Goal: Transaction & Acquisition: Purchase product/service

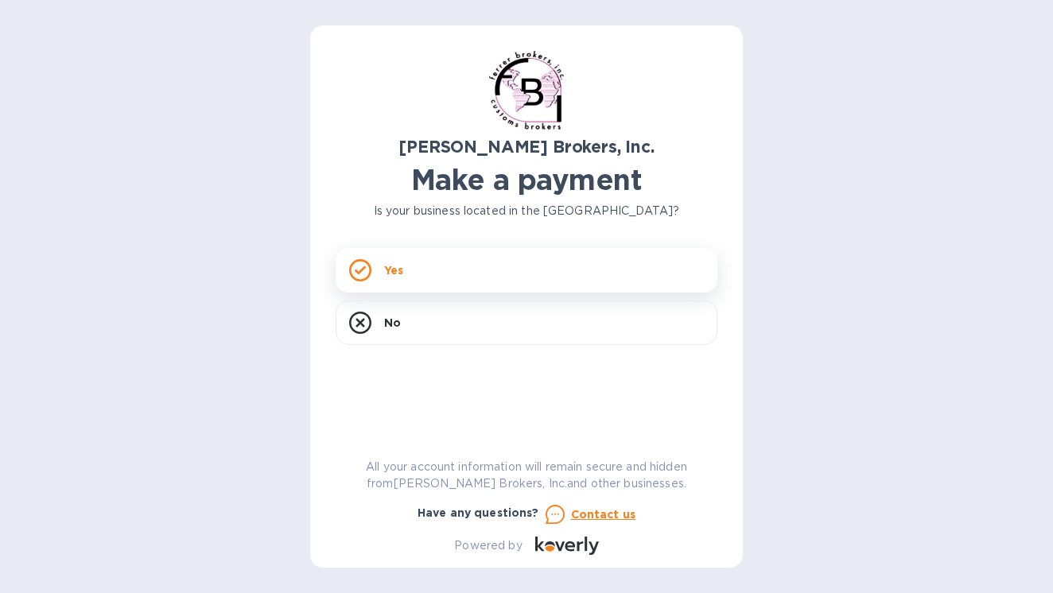
click at [455, 256] on div "Yes" at bounding box center [526, 270] width 382 height 45
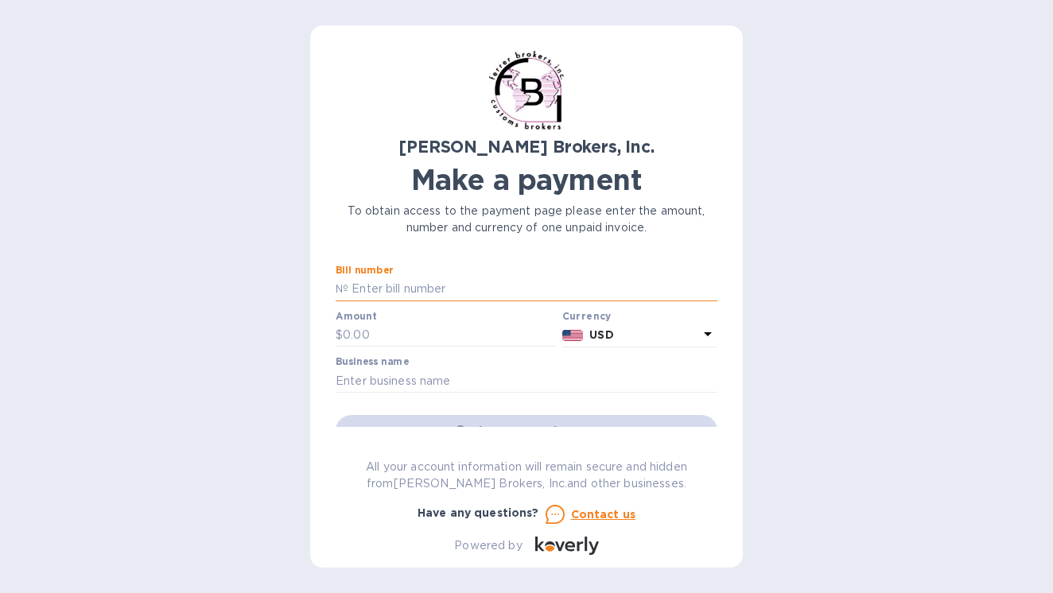
click at [409, 291] on input "text" at bounding box center [532, 289] width 369 height 24
type input "[CREDIT_CARD_NUMBER]"
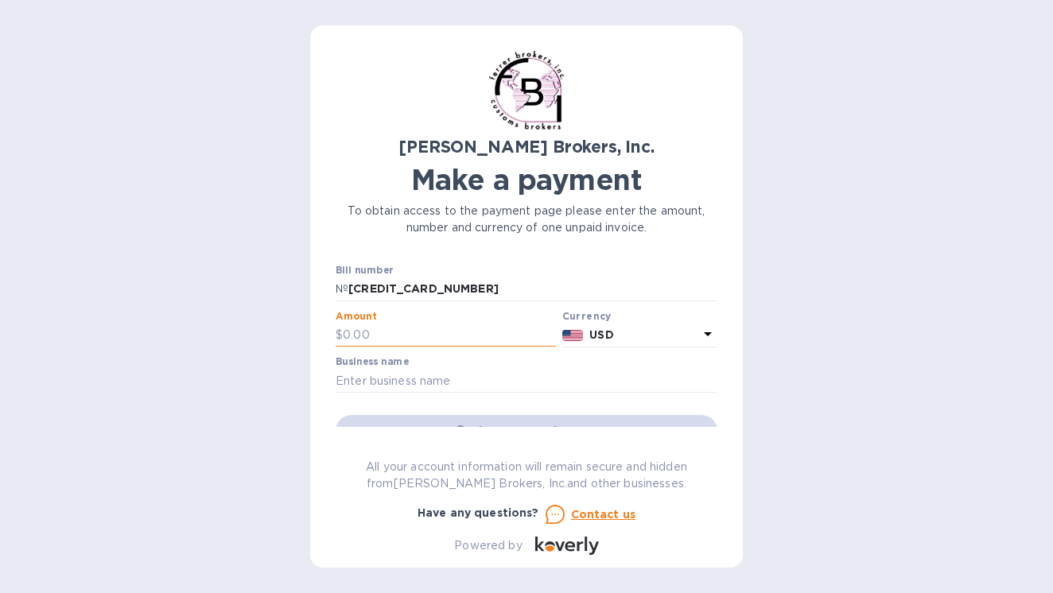
click at [379, 332] on input "text" at bounding box center [449, 336] width 213 height 24
type input "320"
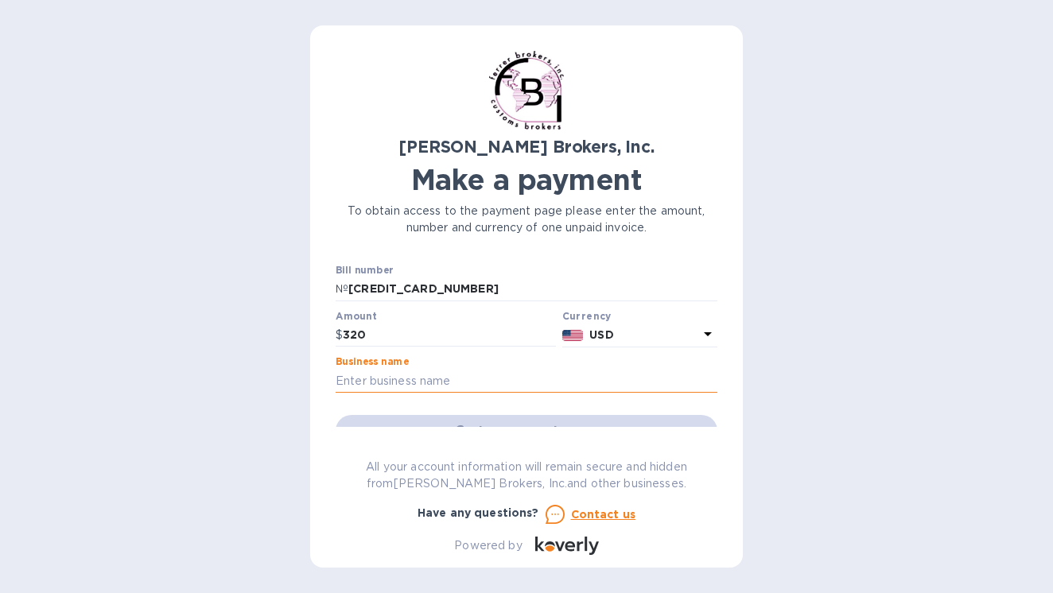
click at [428, 381] on input "text" at bounding box center [526, 381] width 382 height 24
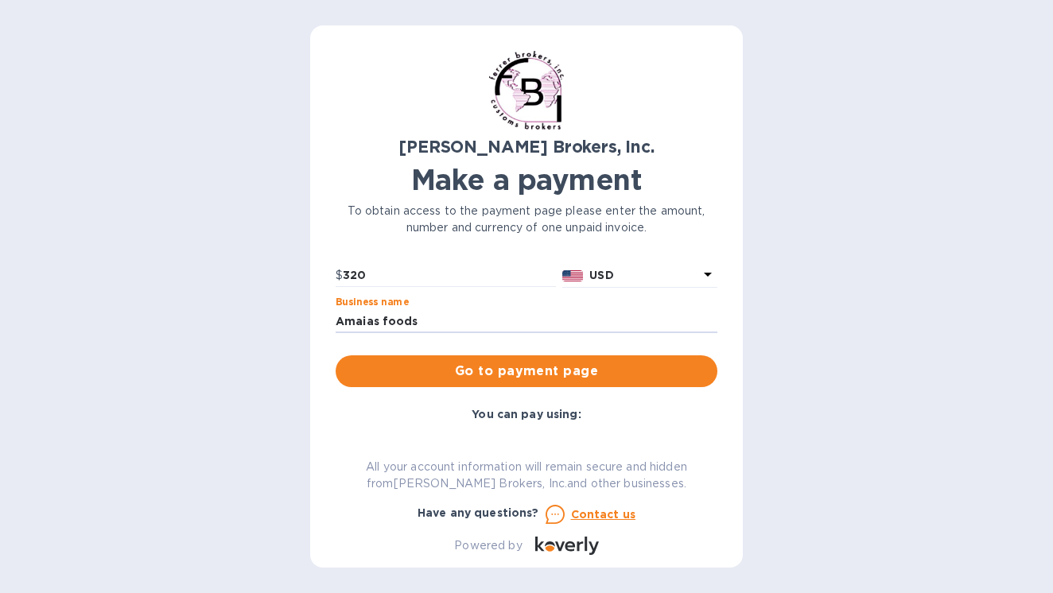
scroll to position [75, 0]
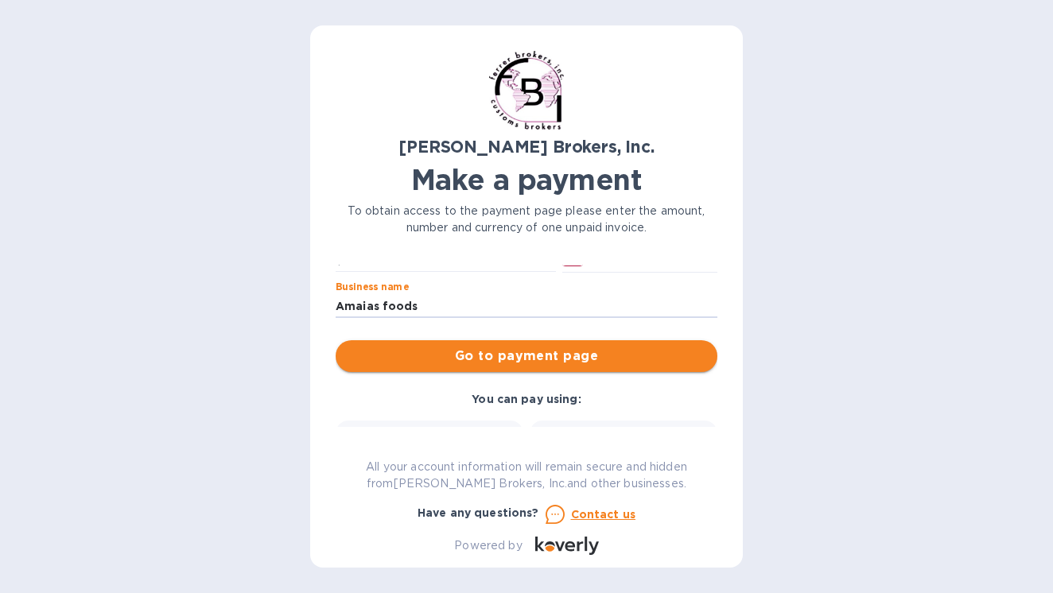
type input "Amaias foods"
click at [478, 358] on span "Go to payment page" at bounding box center [526, 356] width 356 height 19
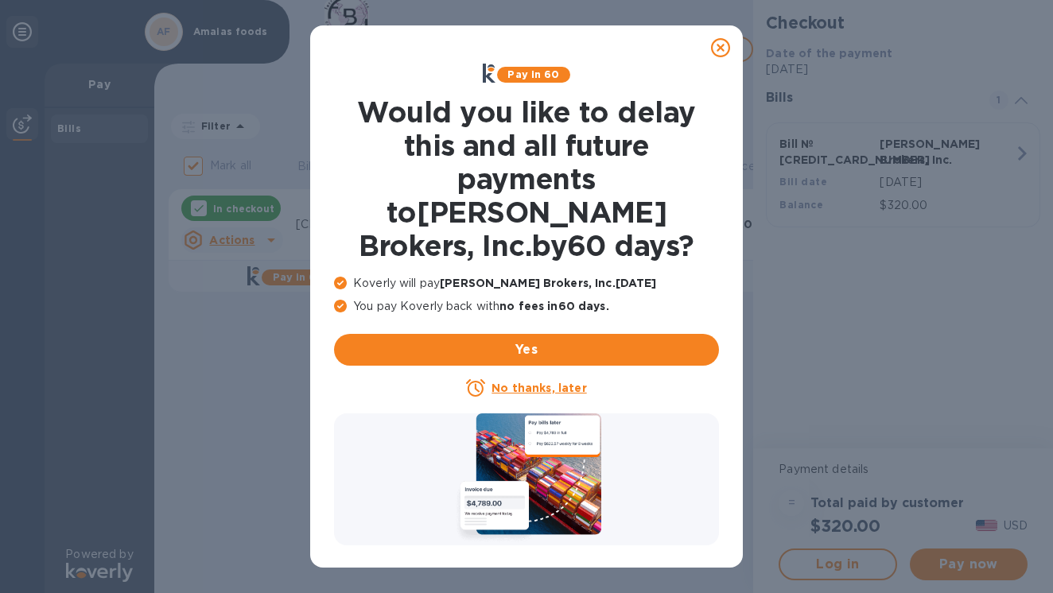
click at [536, 382] on u "No thanks, later" at bounding box center [538, 388] width 95 height 13
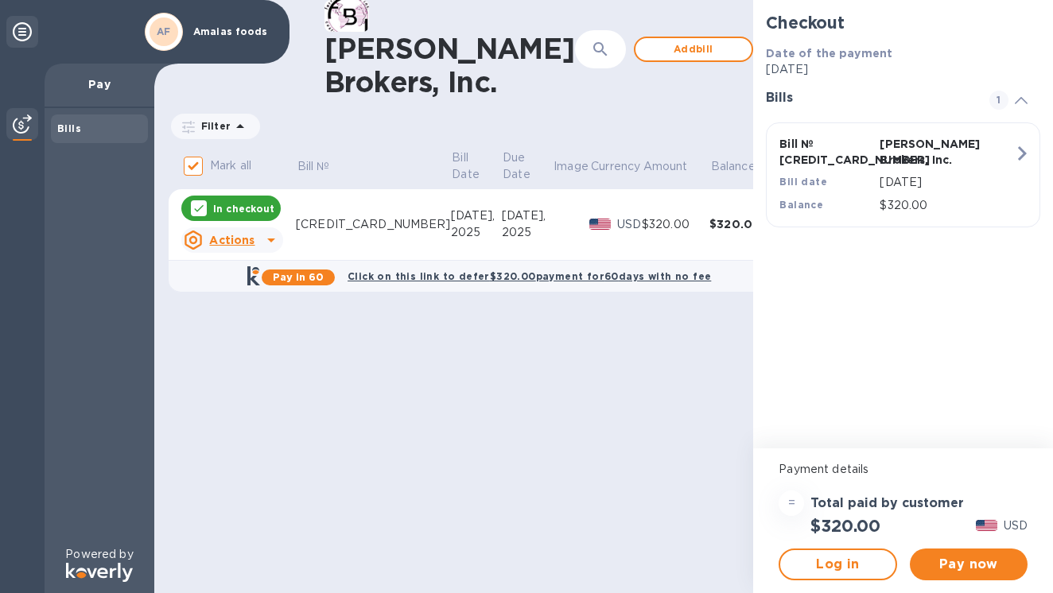
click at [1019, 154] on icon "button" at bounding box center [1021, 153] width 29 height 29
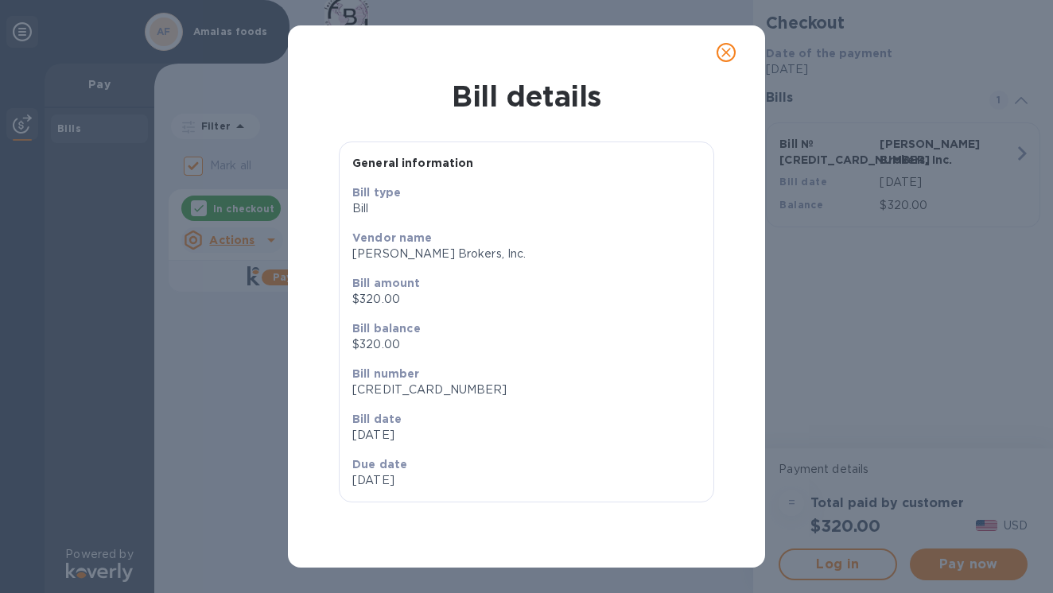
click at [936, 228] on div "Bill details General information Bill type Bill Vendor name [PERSON_NAME], Inc.…" at bounding box center [526, 296] width 1053 height 593
click at [938, 471] on div "Bill details General information Bill type Bill Vendor name [PERSON_NAME], Inc.…" at bounding box center [526, 296] width 1053 height 593
click at [730, 52] on icon "close" at bounding box center [726, 53] width 16 height 16
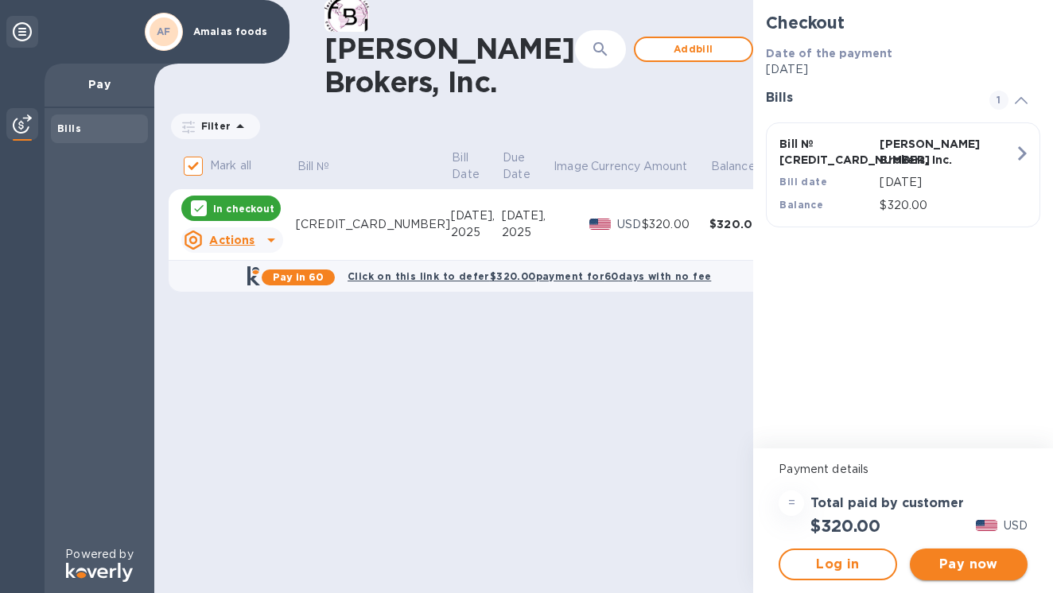
click at [975, 561] on span "Pay now" at bounding box center [968, 564] width 92 height 19
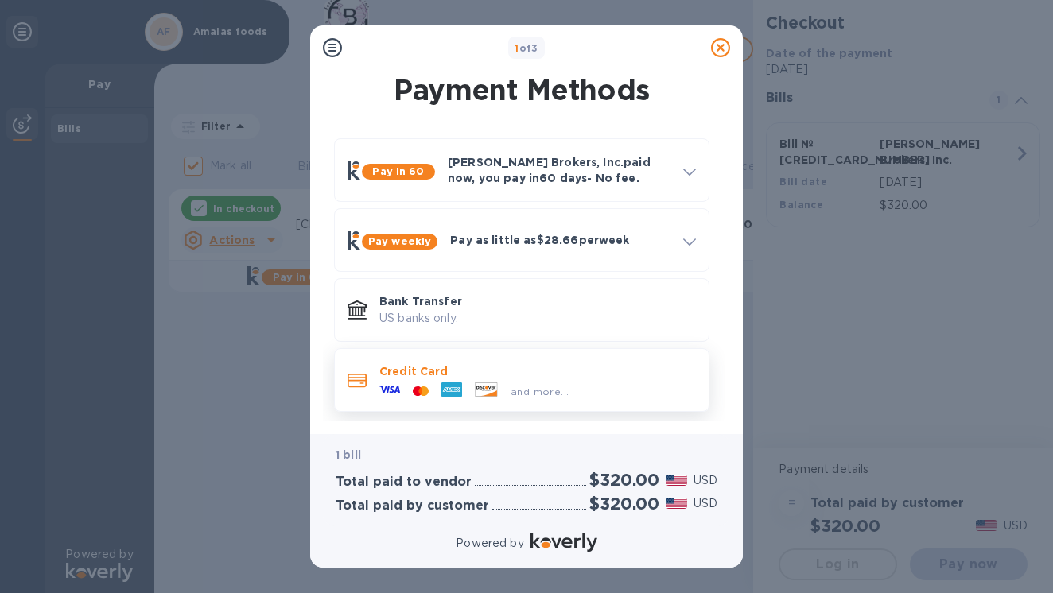
click at [437, 373] on p "Credit Card" at bounding box center [537, 371] width 316 height 16
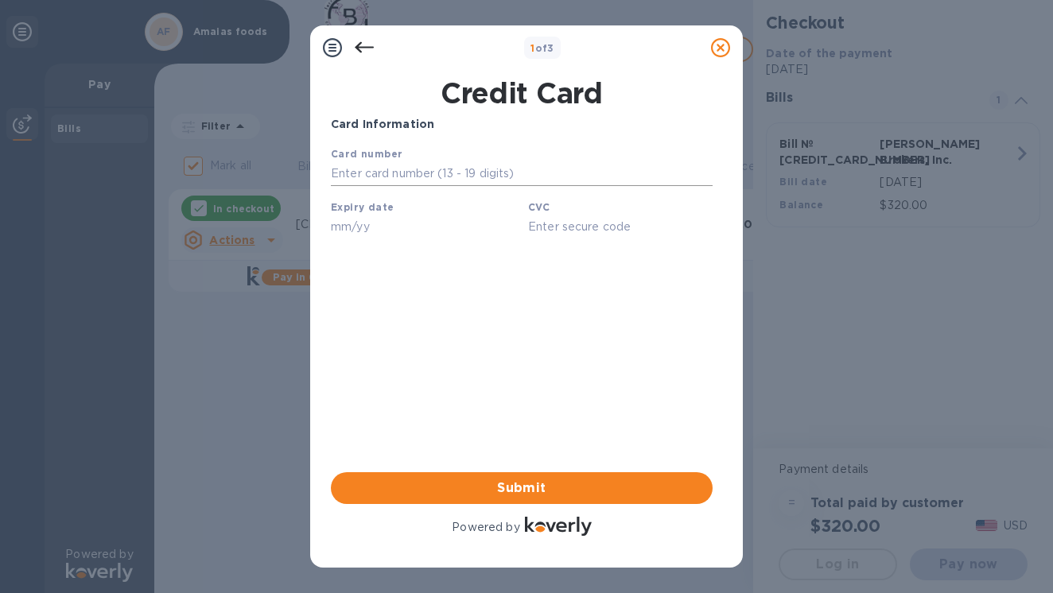
click at [486, 162] on input "text" at bounding box center [522, 174] width 382 height 24
type input "43"
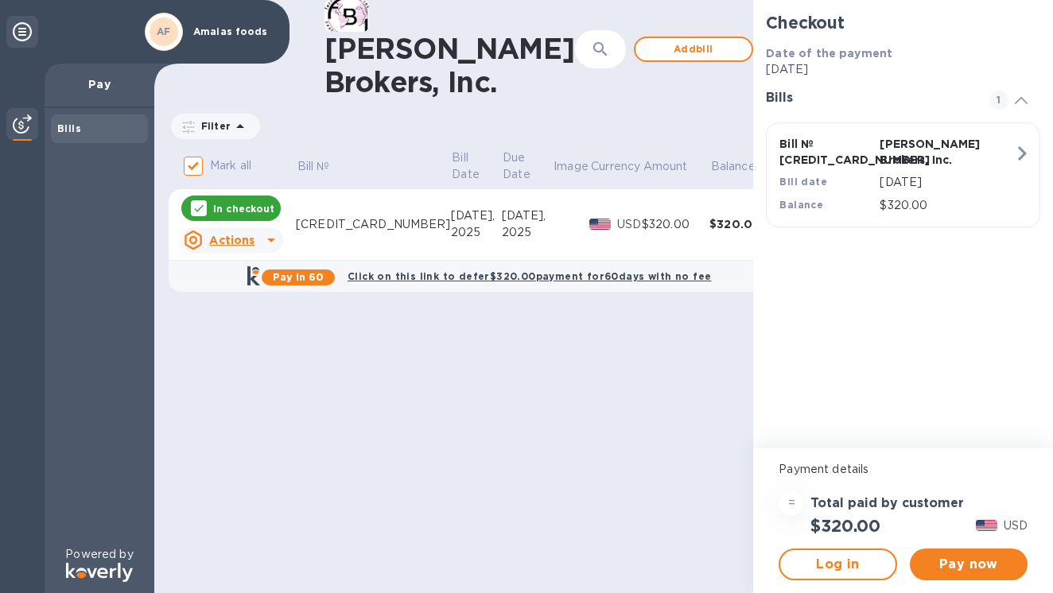
click at [246, 242] on u "Actions" at bounding box center [231, 240] width 45 height 13
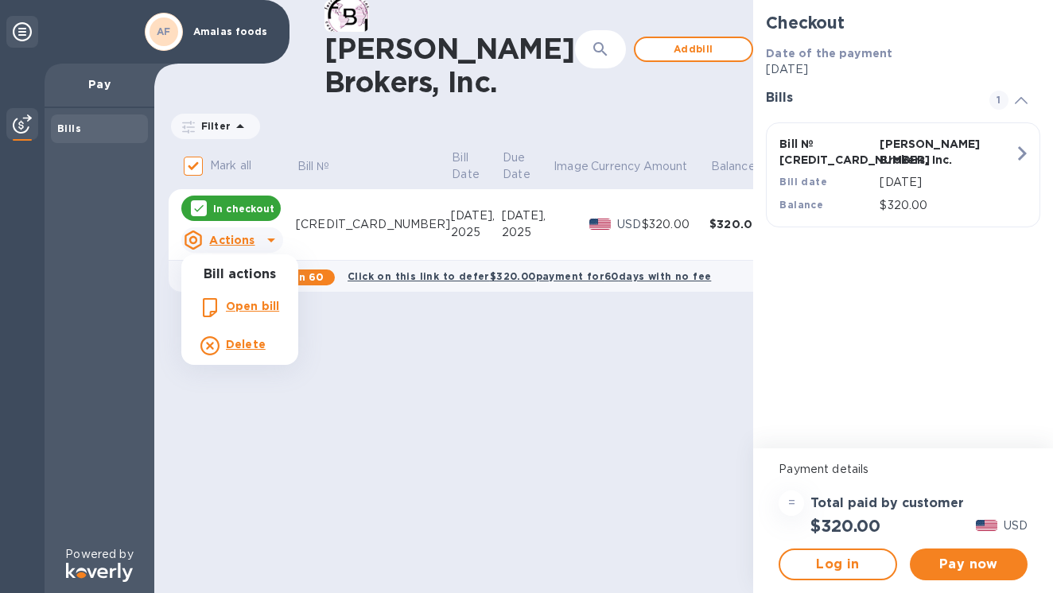
click at [253, 349] on b "Delete" at bounding box center [246, 344] width 40 height 13
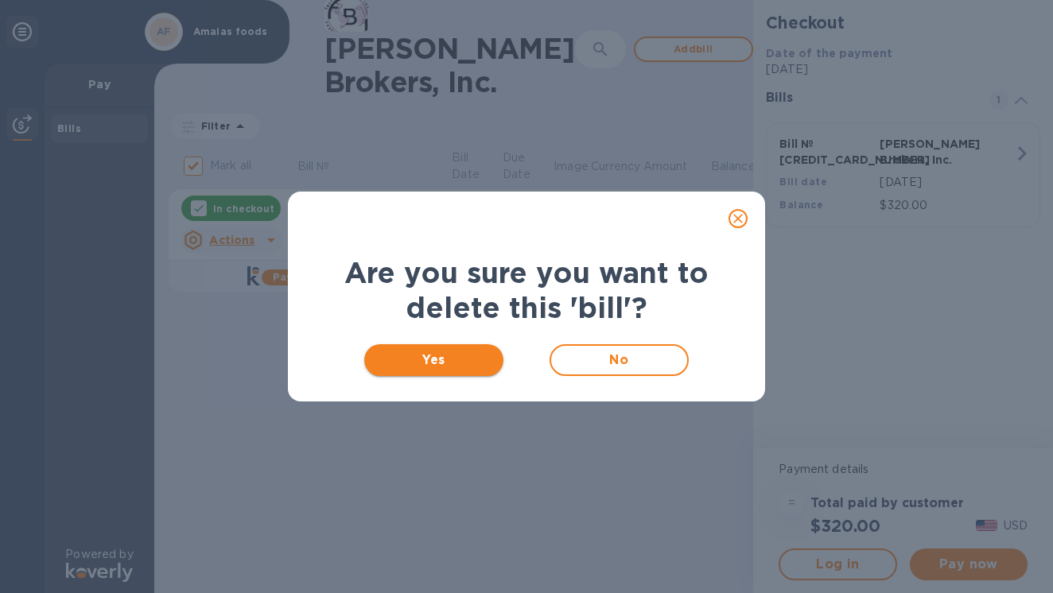
click at [469, 354] on span "Yes" at bounding box center [434, 360] width 114 height 19
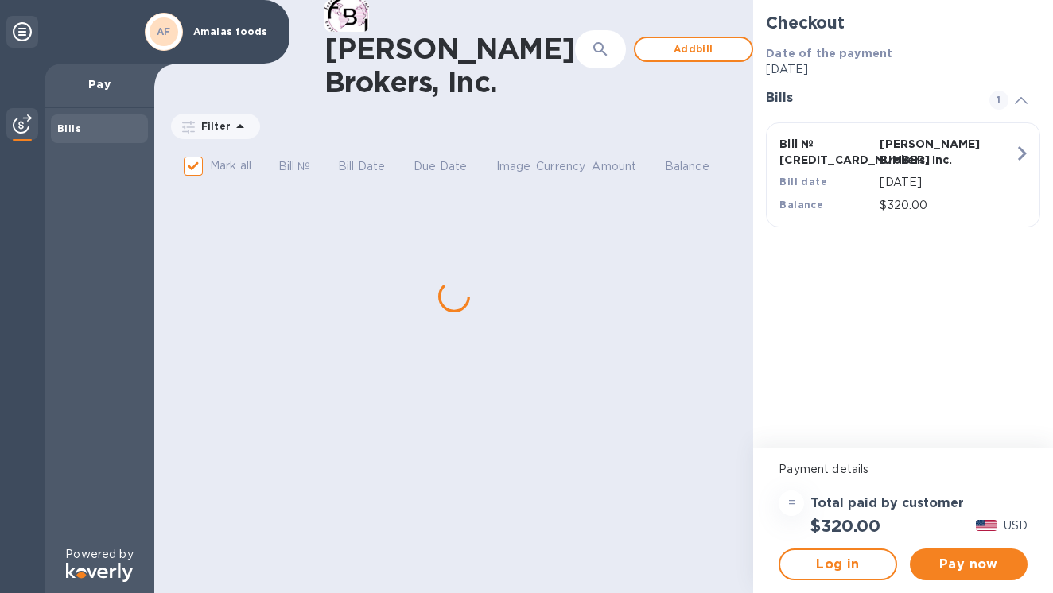
checkbox input "false"
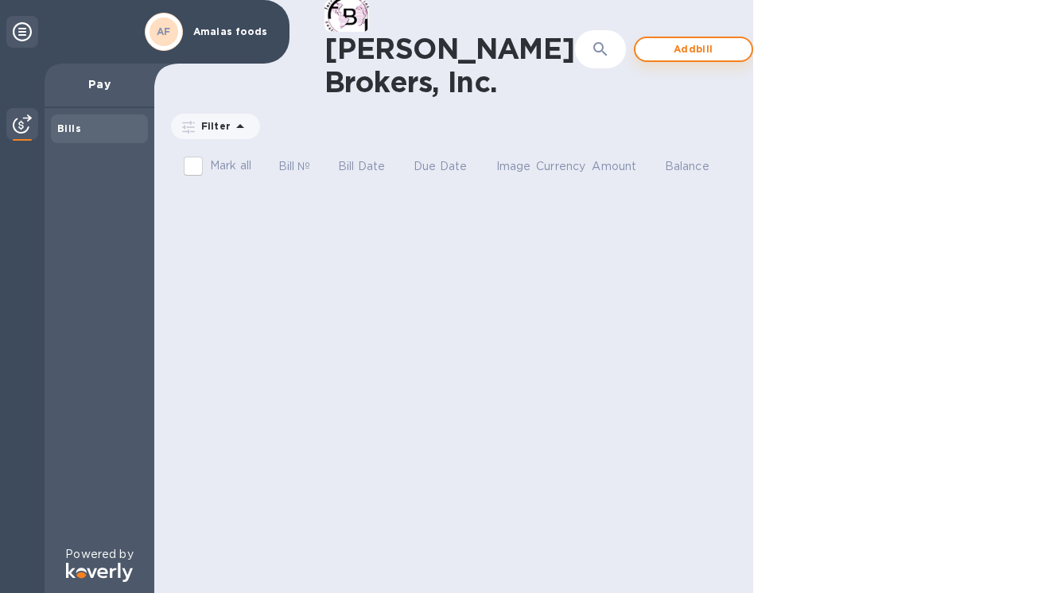
click at [654, 46] on span "Add bill" at bounding box center [693, 49] width 91 height 19
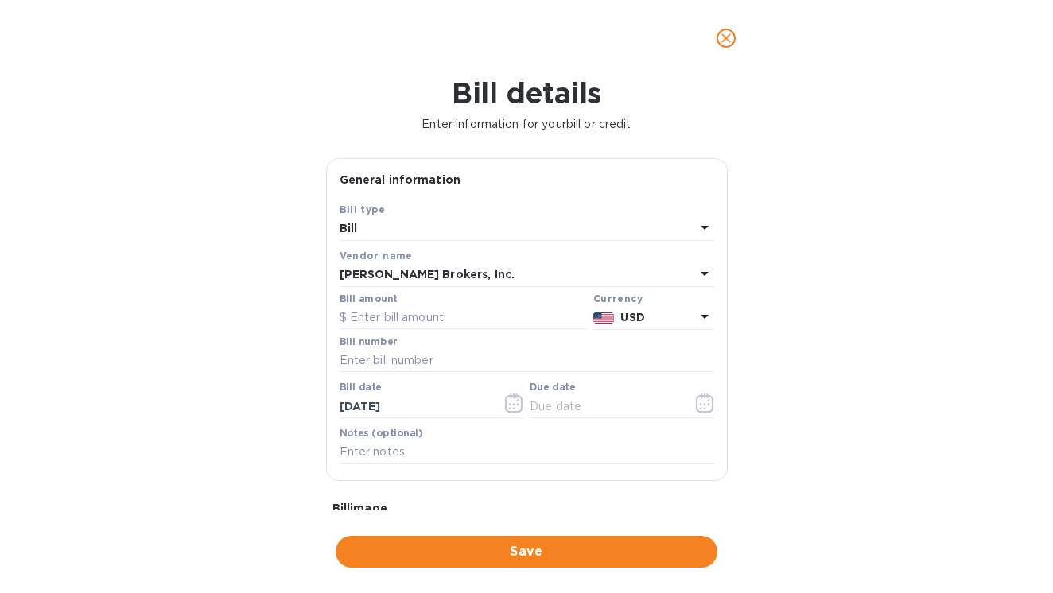
click at [382, 230] on div "Bill" at bounding box center [516, 229] width 355 height 22
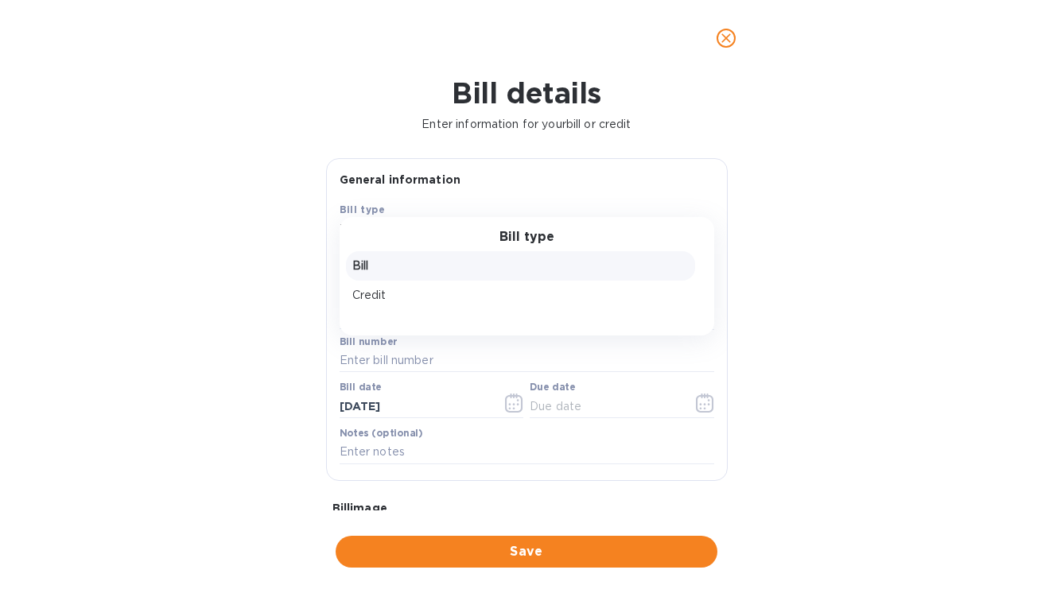
click at [380, 262] on p "Bill" at bounding box center [520, 266] width 336 height 17
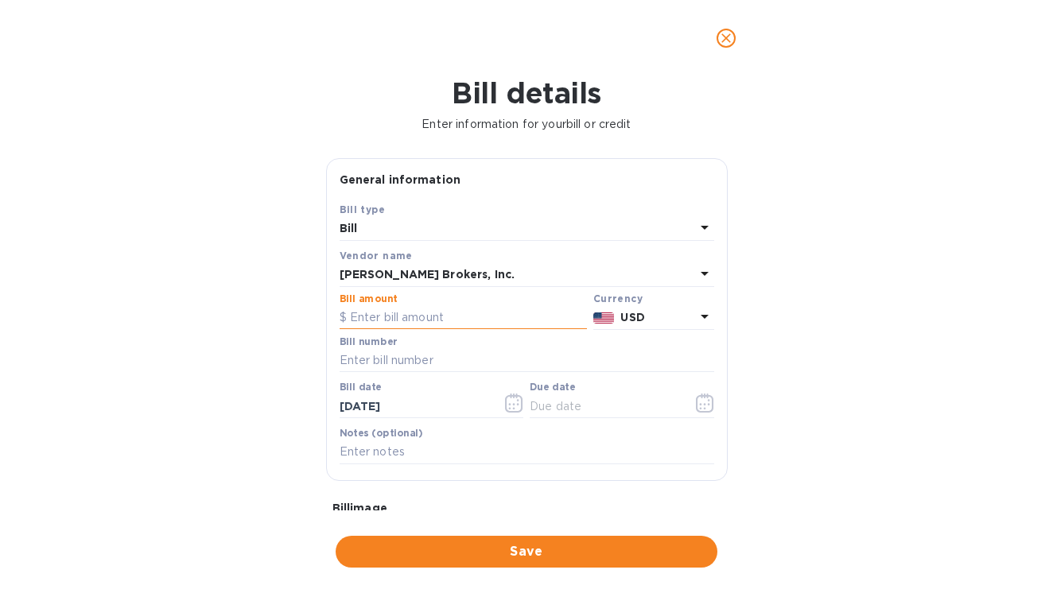
click at [400, 312] on input "text" at bounding box center [462, 318] width 247 height 24
type input "320"
click at [401, 356] on input "text" at bounding box center [526, 361] width 374 height 24
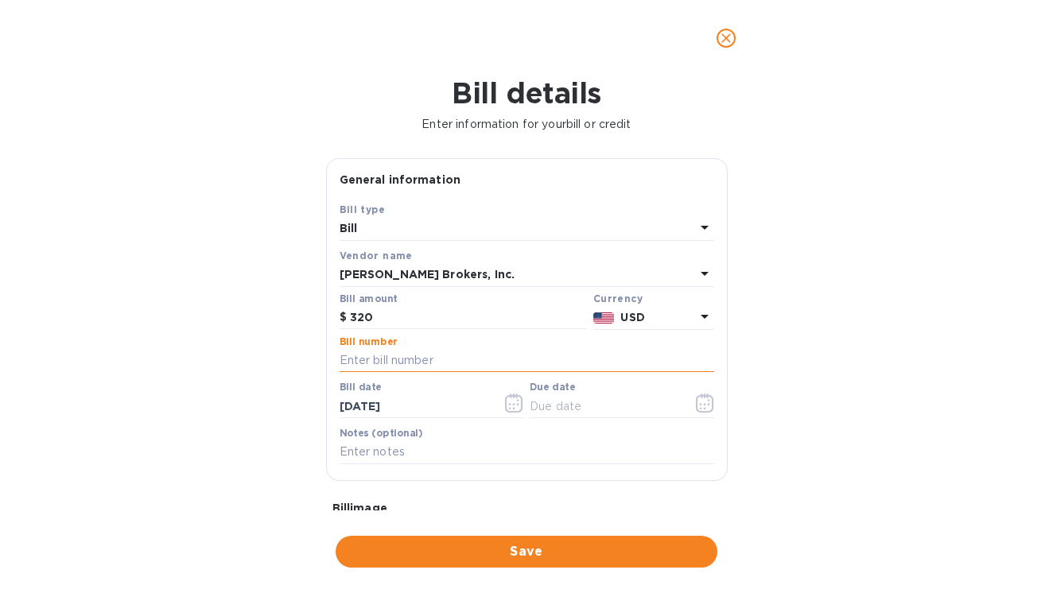
click at [417, 359] on input "text" at bounding box center [526, 361] width 374 height 24
click at [460, 231] on div "Bill" at bounding box center [516, 229] width 355 height 22
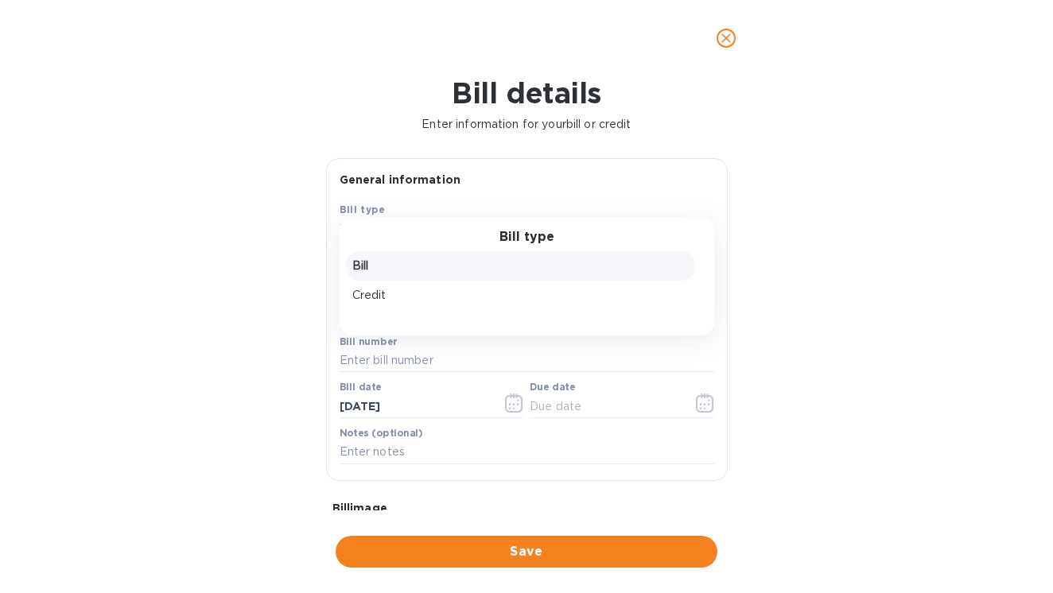
click at [426, 260] on p "Bill" at bounding box center [520, 266] width 336 height 17
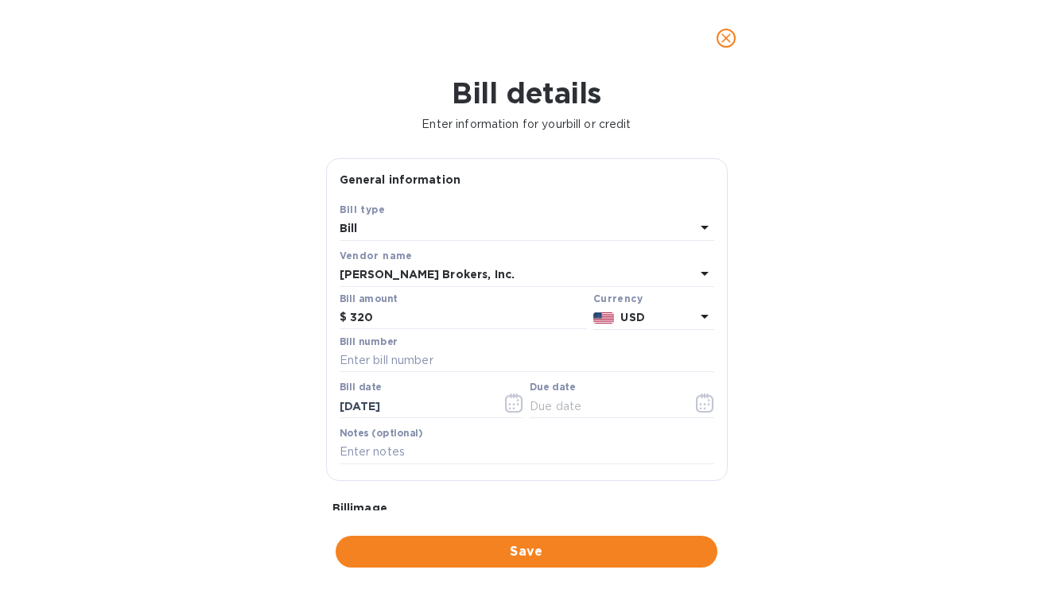
click at [728, 33] on icon "close" at bounding box center [726, 38] width 16 height 16
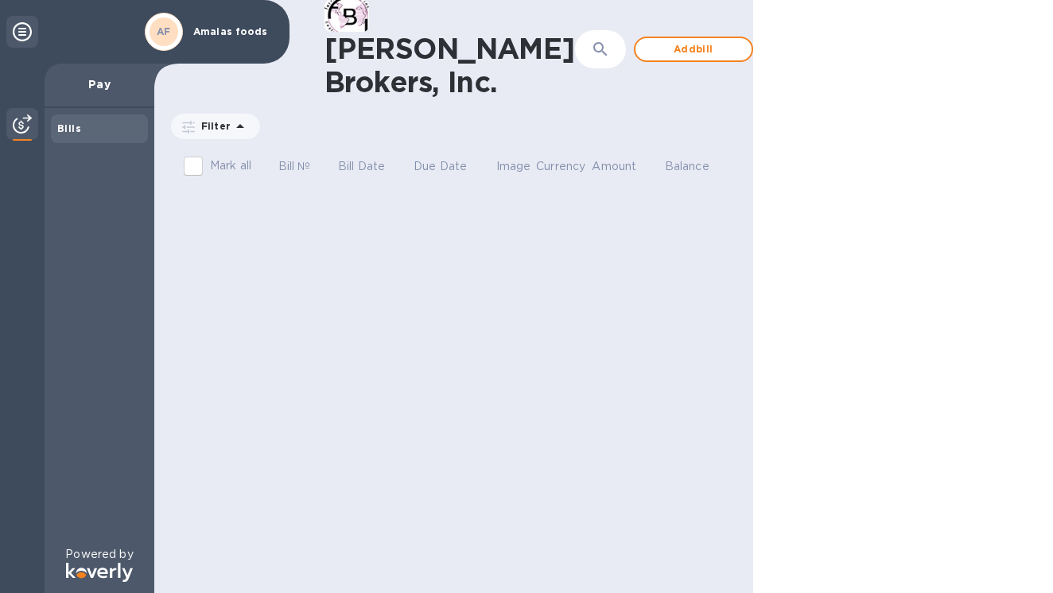
click at [114, 91] on p "Pay" at bounding box center [99, 84] width 84 height 16
click at [102, 84] on p "Pay" at bounding box center [99, 84] width 84 height 16
click at [208, 28] on p "Amaias foods" at bounding box center [232, 31] width 79 height 11
click at [159, 35] on b "AF" at bounding box center [164, 31] width 14 height 12
click at [217, 35] on p "Amaias foods" at bounding box center [232, 31] width 79 height 11
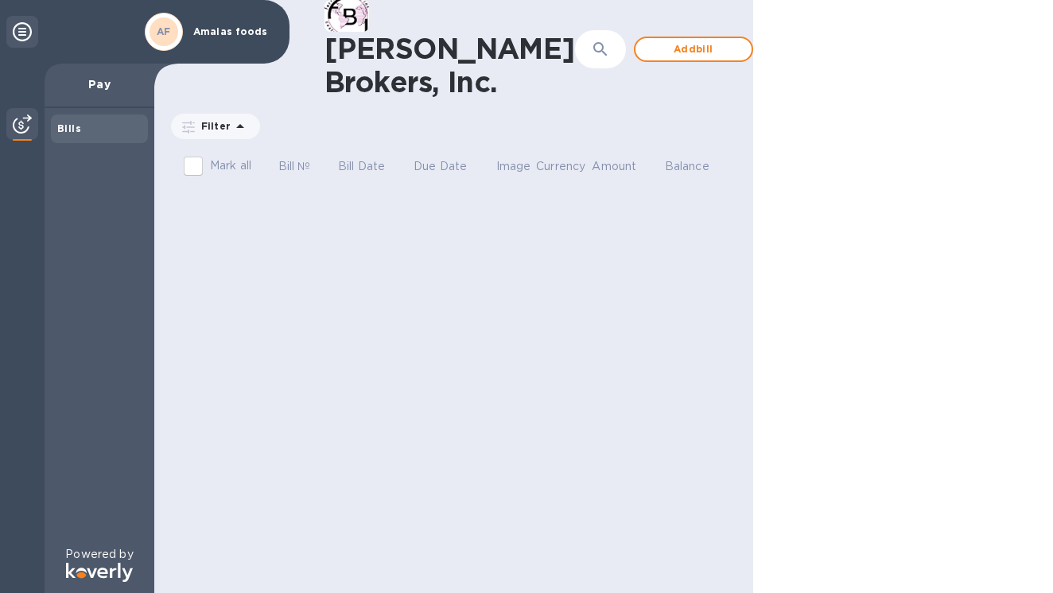
click at [92, 89] on p "Pay" at bounding box center [99, 84] width 84 height 16
click at [21, 37] on icon at bounding box center [22, 31] width 19 height 19
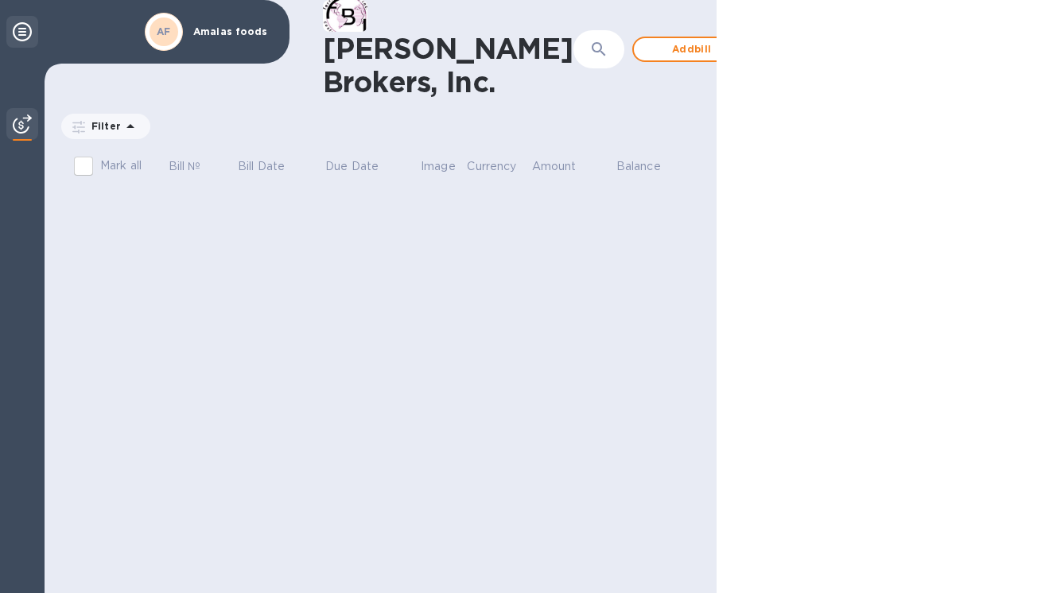
click at [21, 37] on icon at bounding box center [22, 31] width 19 height 19
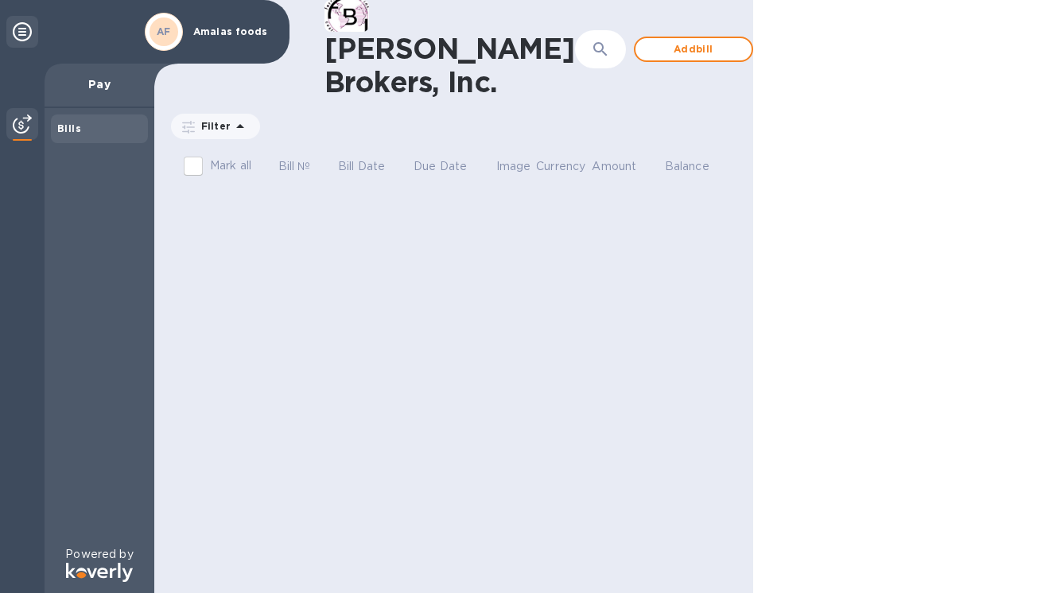
click at [591, 50] on icon "button" at bounding box center [600, 49] width 19 height 19
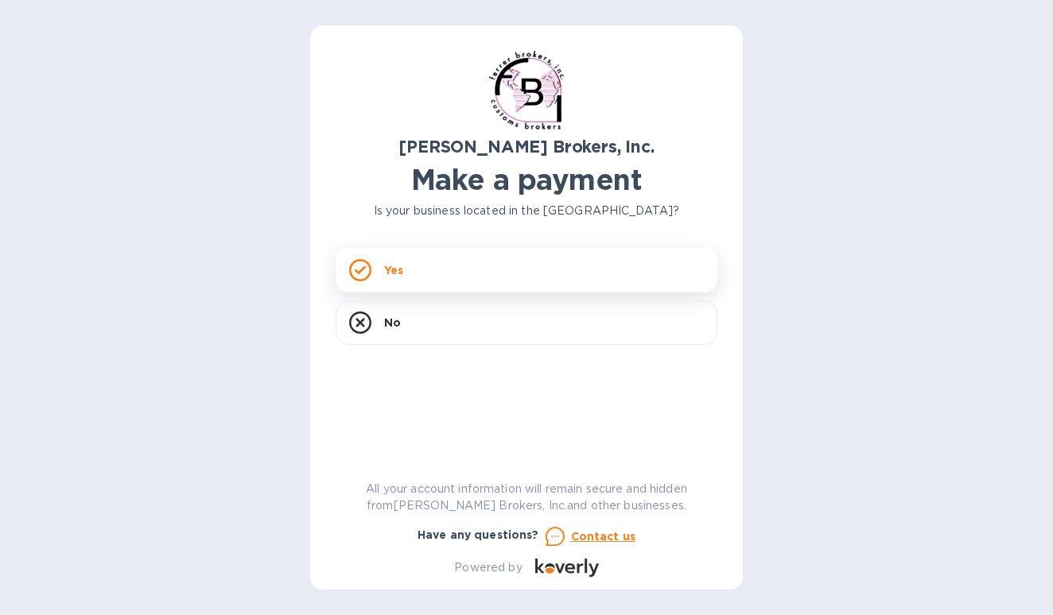
click at [483, 261] on div "Yes" at bounding box center [526, 270] width 382 height 45
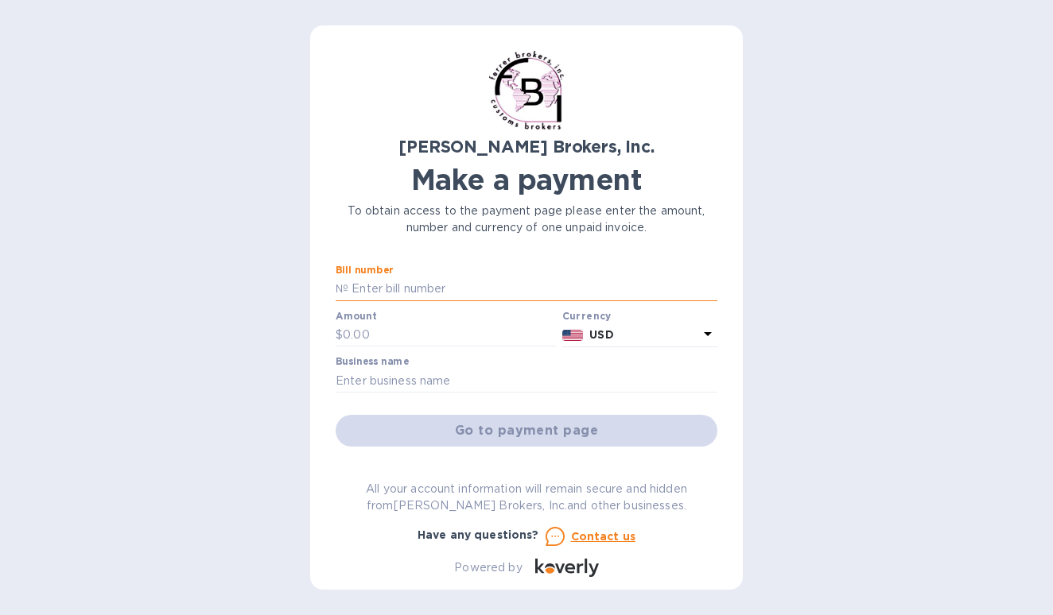
click at [394, 285] on input "text" at bounding box center [532, 289] width 369 height 24
click at [391, 336] on input "text" at bounding box center [449, 336] width 213 height 24
type input "320"
click at [372, 372] on input "text" at bounding box center [526, 381] width 382 height 24
type input "amaias foods"
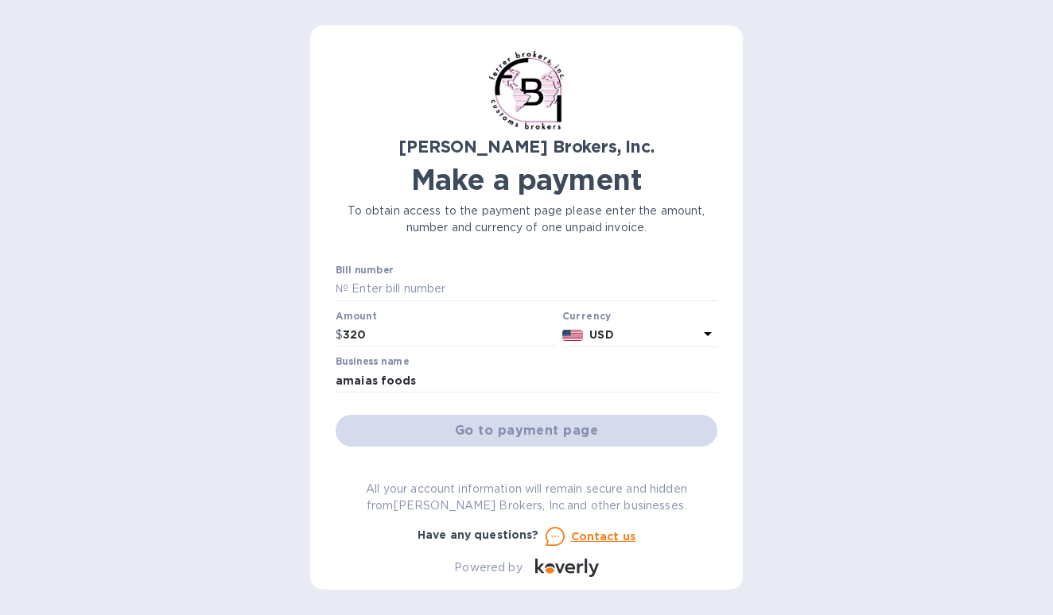
click at [444, 432] on div "Go to payment page" at bounding box center [526, 431] width 388 height 38
click at [515, 291] on input "text" at bounding box center [532, 289] width 369 height 24
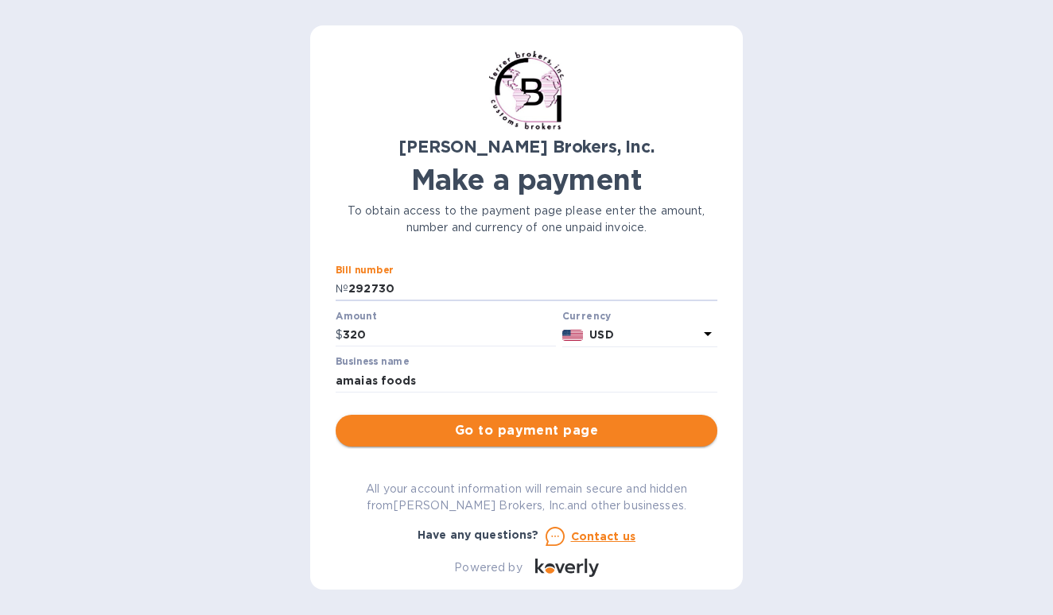
type input "292730"
click at [538, 432] on span "Go to payment page" at bounding box center [526, 430] width 356 height 19
